Goal: Task Accomplishment & Management: Use online tool/utility

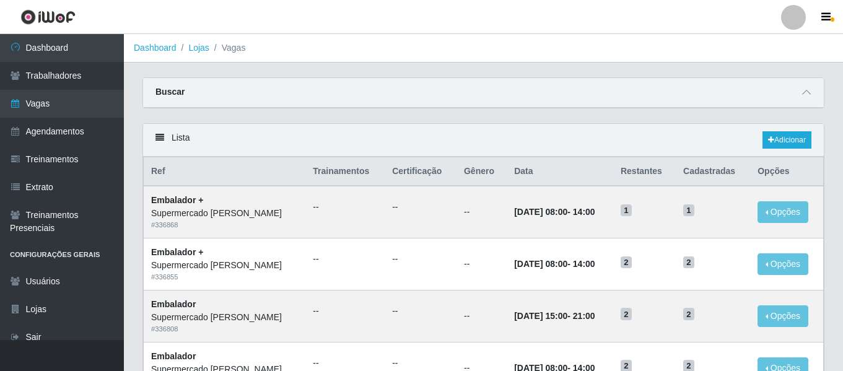
click at [795, 21] on div at bounding box center [793, 17] width 25 height 25
click at [740, 91] on button "Sair" at bounding box center [770, 96] width 112 height 25
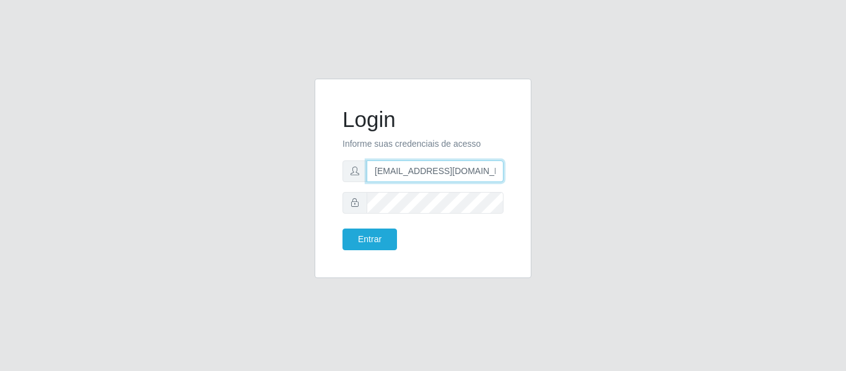
click at [437, 172] on input "[EMAIL_ADDRESS][DOMAIN_NAME]" at bounding box center [435, 171] width 137 height 22
drag, startPoint x: 497, startPoint y: 168, endPoint x: 431, endPoint y: 167, distance: 66.3
click at [431, 167] on input "[EMAIL_ADDRESS][DOMAIN_NAME]" at bounding box center [435, 171] width 137 height 22
type input "[EMAIL_ADDRESS][DOMAIN_NAME]"
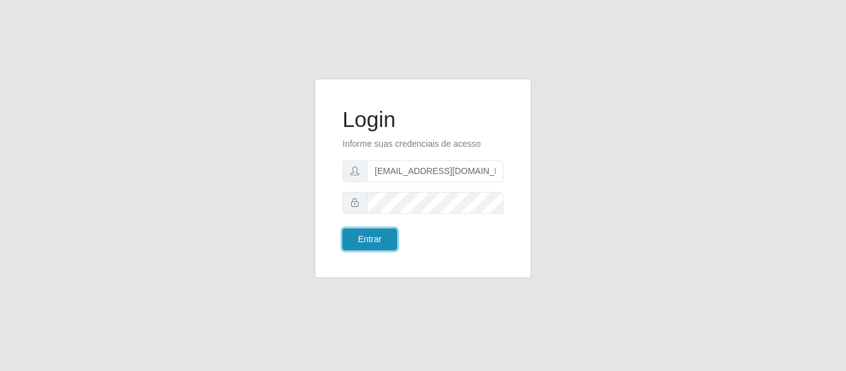
click at [367, 247] on button "Entrar" at bounding box center [370, 240] width 55 height 22
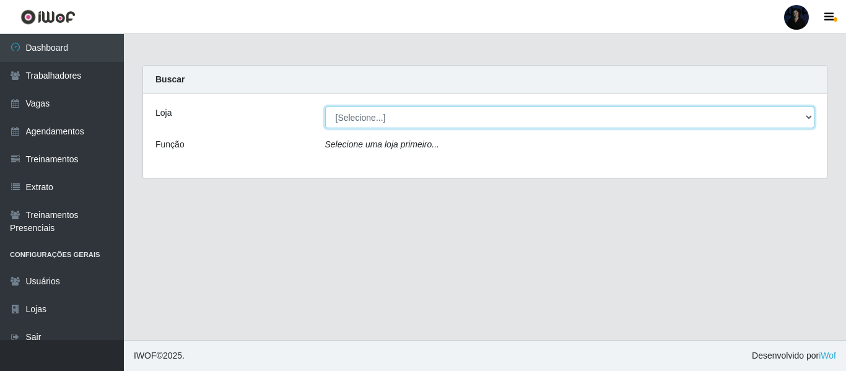
click at [373, 119] on select "[Selecione...] C-ASA Zona Norte Extremoz Supermercados" at bounding box center [570, 118] width 490 height 22
select select "519"
click at [325, 107] on select "[Selecione...] C-ASA Zona Norte Extremoz Supermercados" at bounding box center [570, 118] width 490 height 22
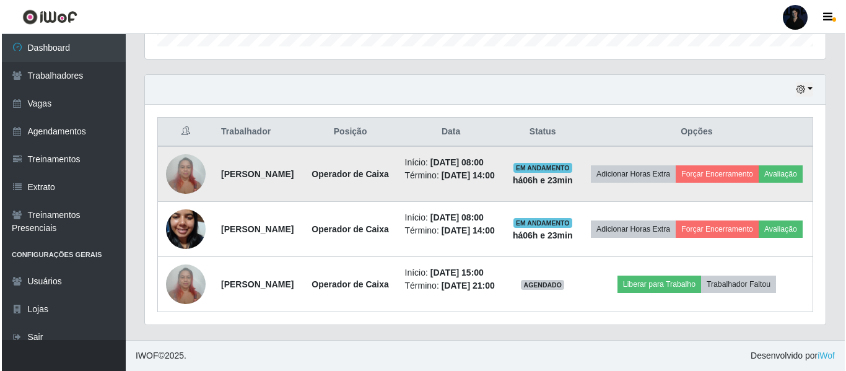
scroll to position [463, 0]
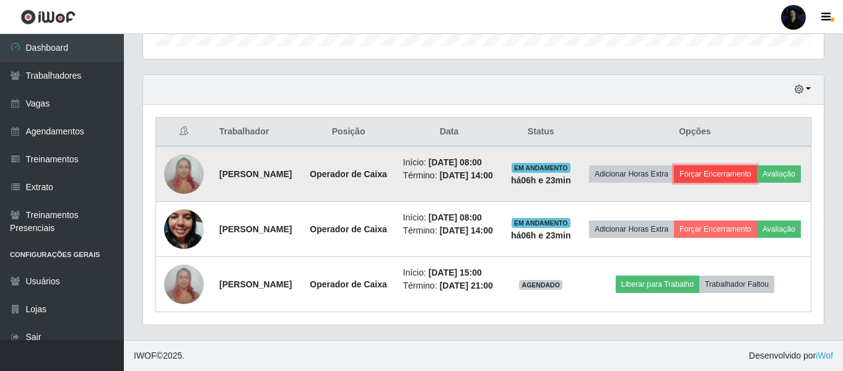
click at [755, 165] on button "Forçar Encerramento" at bounding box center [715, 173] width 83 height 17
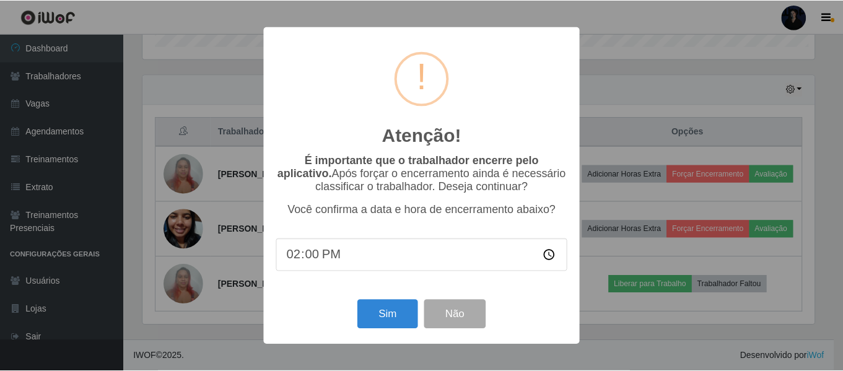
scroll to position [257, 675]
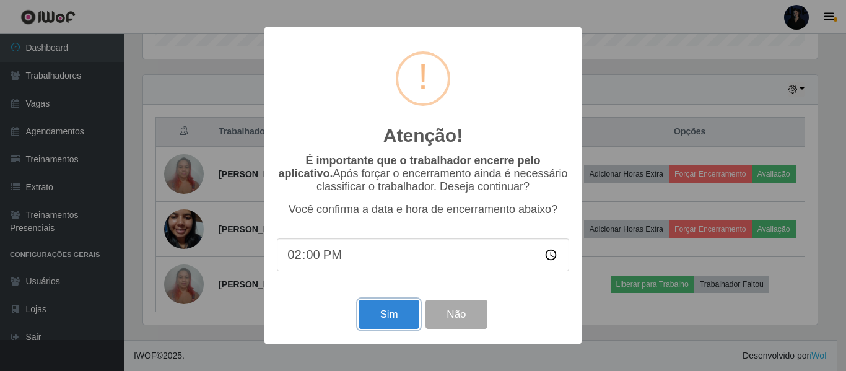
click at [383, 307] on button "Sim" at bounding box center [389, 314] width 60 height 29
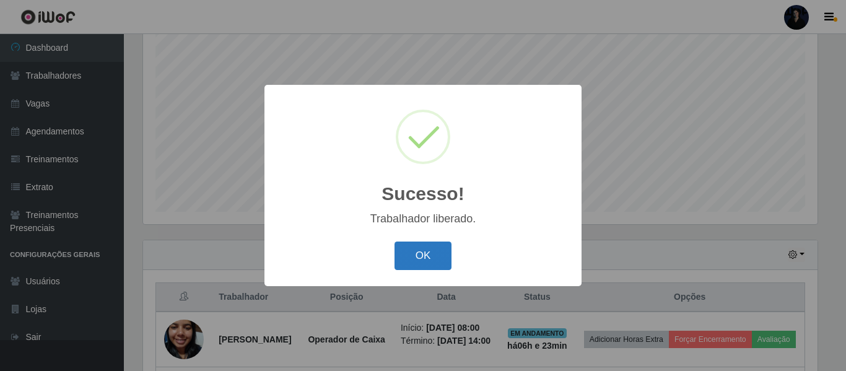
click at [444, 248] on button "OK" at bounding box center [424, 256] width 58 height 29
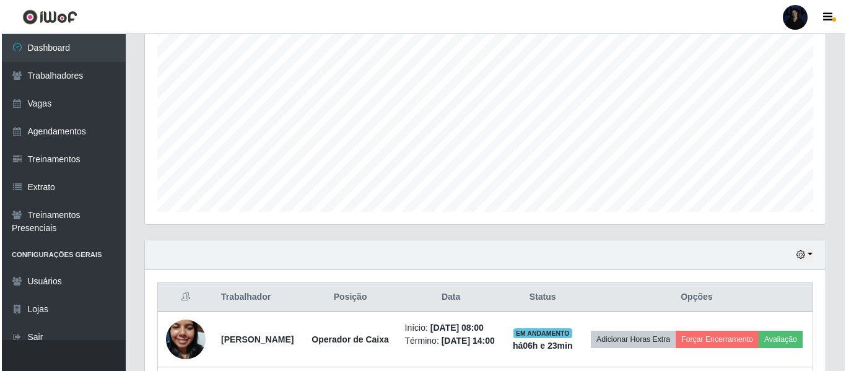
scroll to position [386, 0]
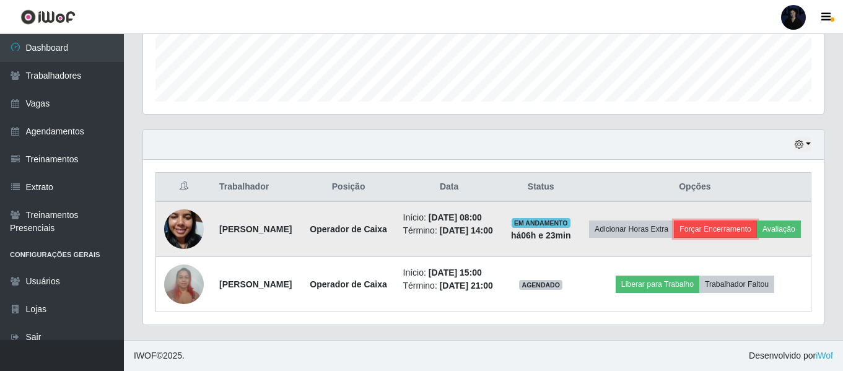
click at [743, 221] on button "Forçar Encerramento" at bounding box center [715, 229] width 83 height 17
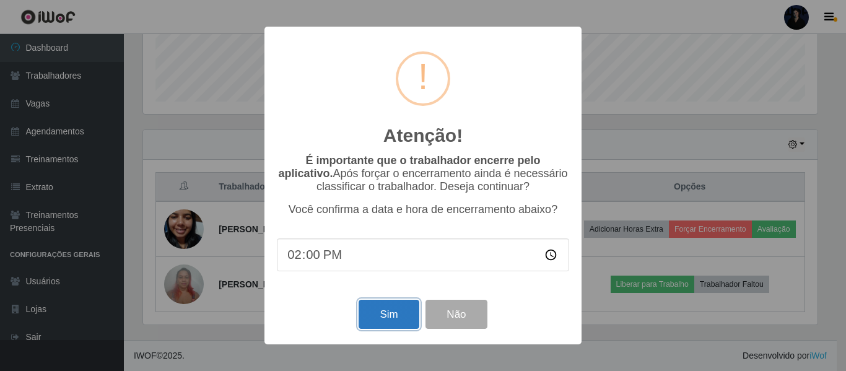
click at [389, 317] on button "Sim" at bounding box center [389, 314] width 60 height 29
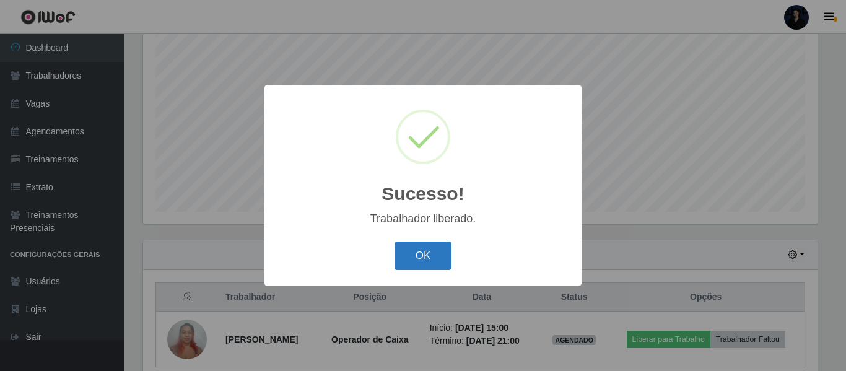
click at [422, 258] on button "OK" at bounding box center [424, 256] width 58 height 29
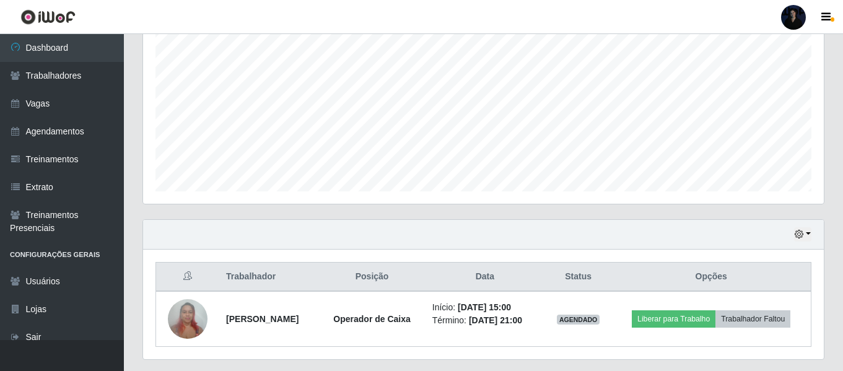
scroll to position [286, 0]
